Goal: Transaction & Acquisition: Purchase product/service

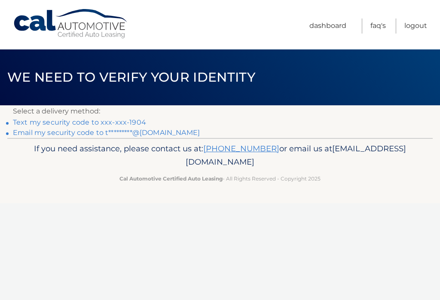
click at [56, 119] on link "Text my security code to xxx-xxx-1904" at bounding box center [79, 122] width 133 height 8
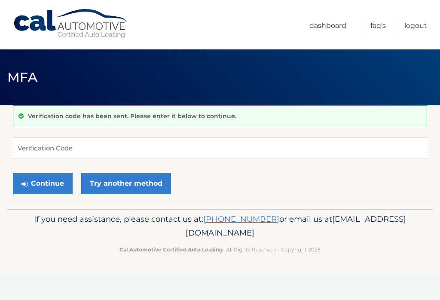
scroll to position [85, 0]
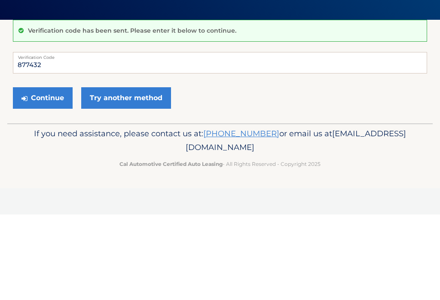
type input "877432"
click at [48, 173] on button "Continue" at bounding box center [43, 183] width 60 height 21
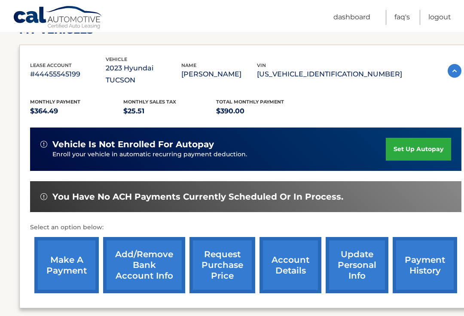
scroll to position [137, 0]
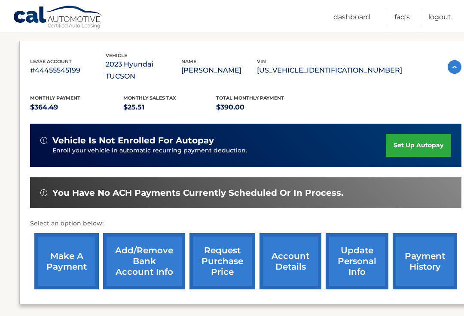
click at [65, 241] on link "make a payment" at bounding box center [66, 261] width 64 height 56
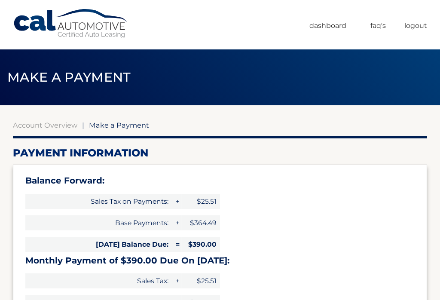
select select "Y2M4NDAyYWMtMWJlOS00OGViLTkzY2YtMWVjZjE0NDViZTgz"
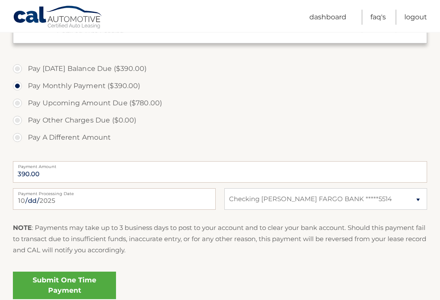
scroll to position [298, 0]
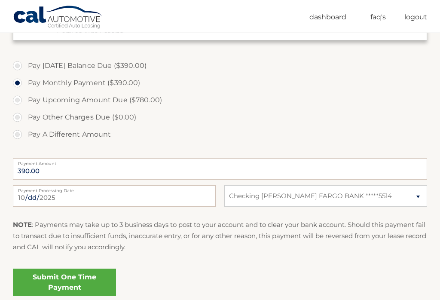
click at [73, 280] on link "Submit One Time Payment" at bounding box center [64, 282] width 103 height 27
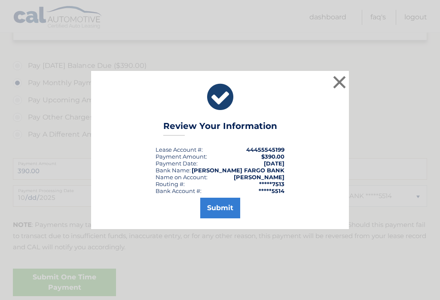
click at [218, 210] on button "Submit" at bounding box center [220, 208] width 40 height 21
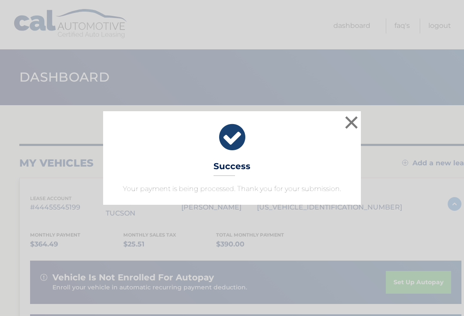
scroll to position [2, 0]
